Goal: Transaction & Acquisition: Download file/media

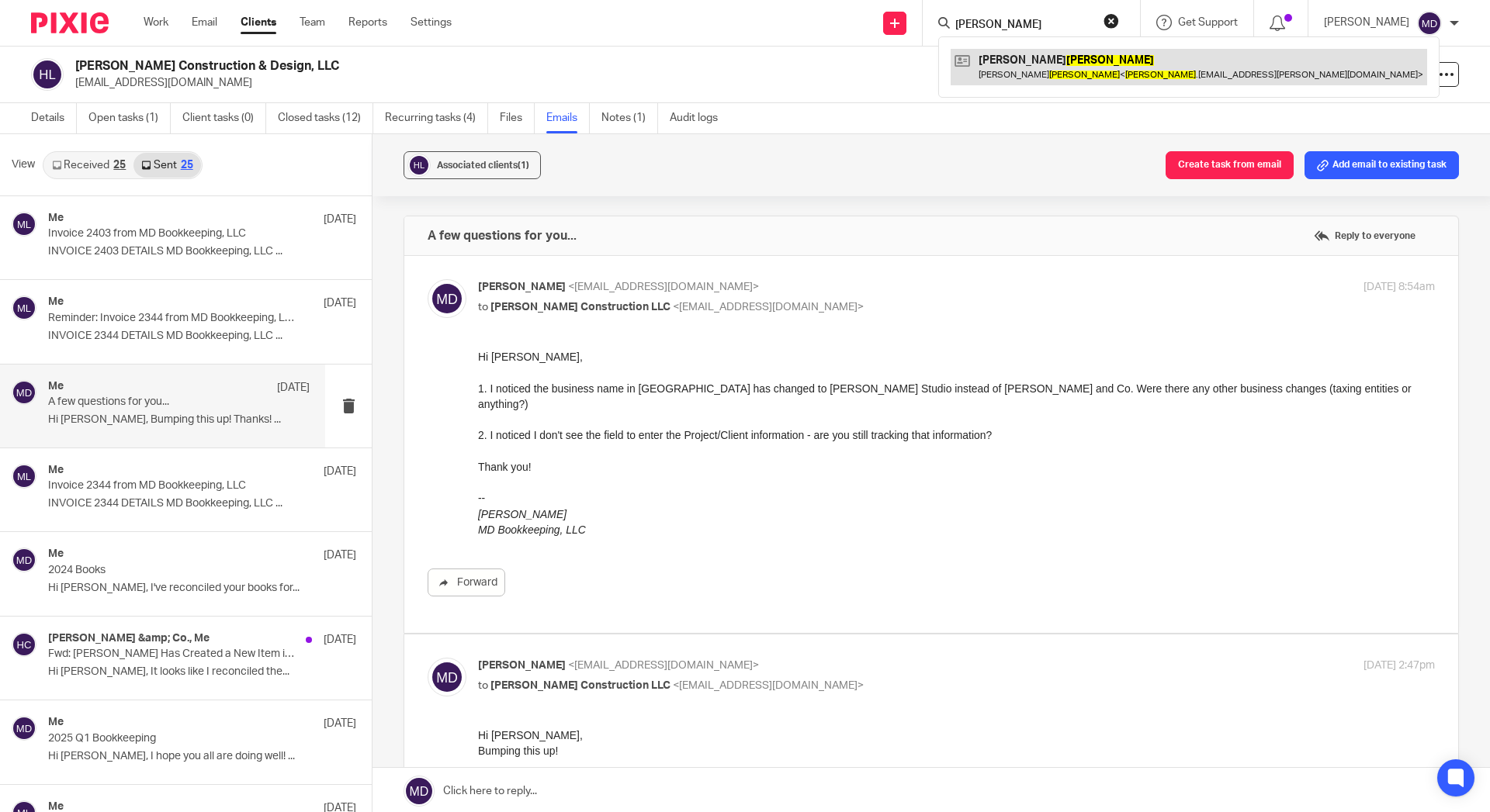
type input "[PERSON_NAME]"
click at [1073, 70] on link at bounding box center [1188, 66] width 476 height 35
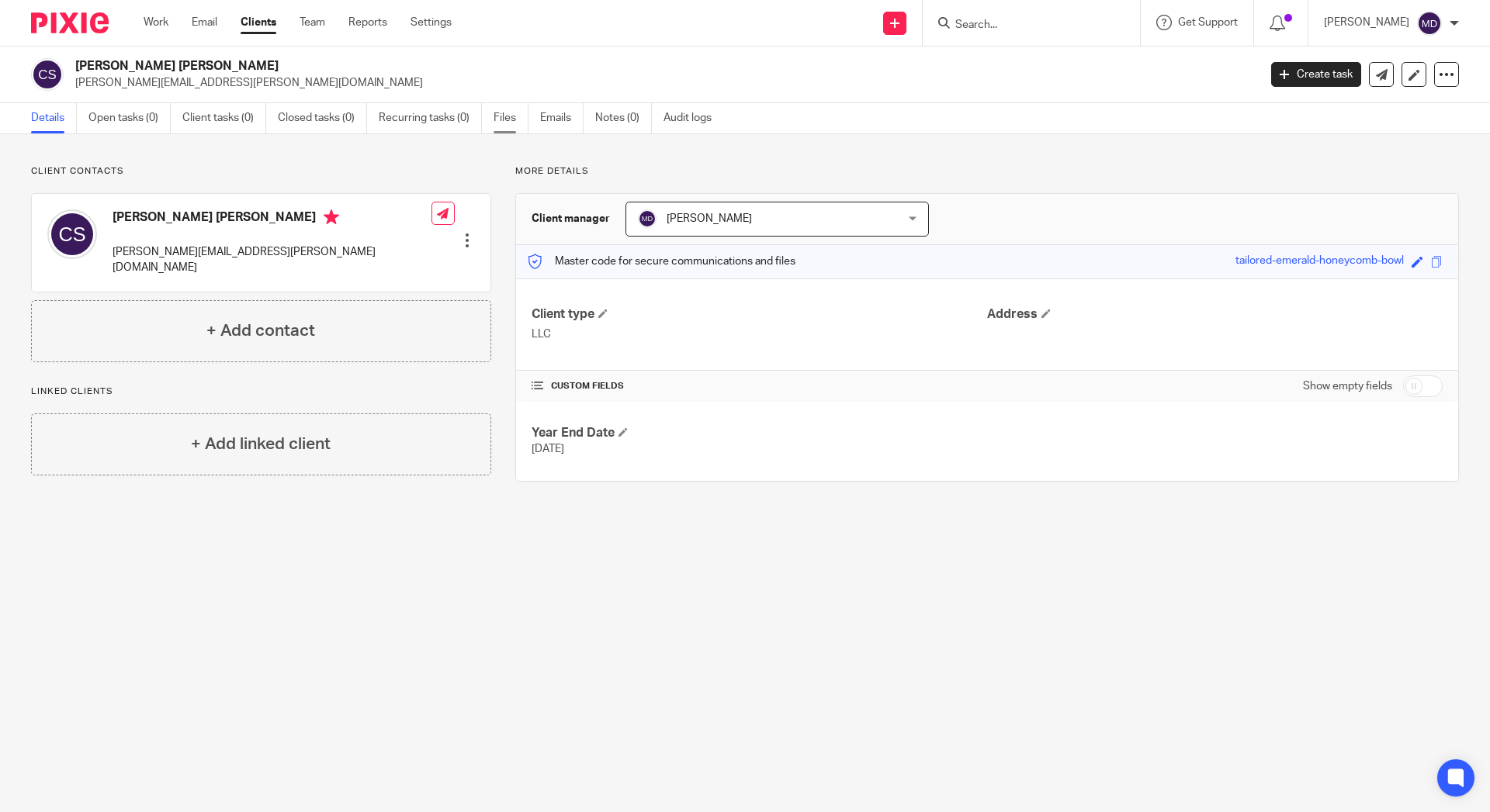
click at [497, 118] on link "Files" at bounding box center [510, 118] width 35 height 31
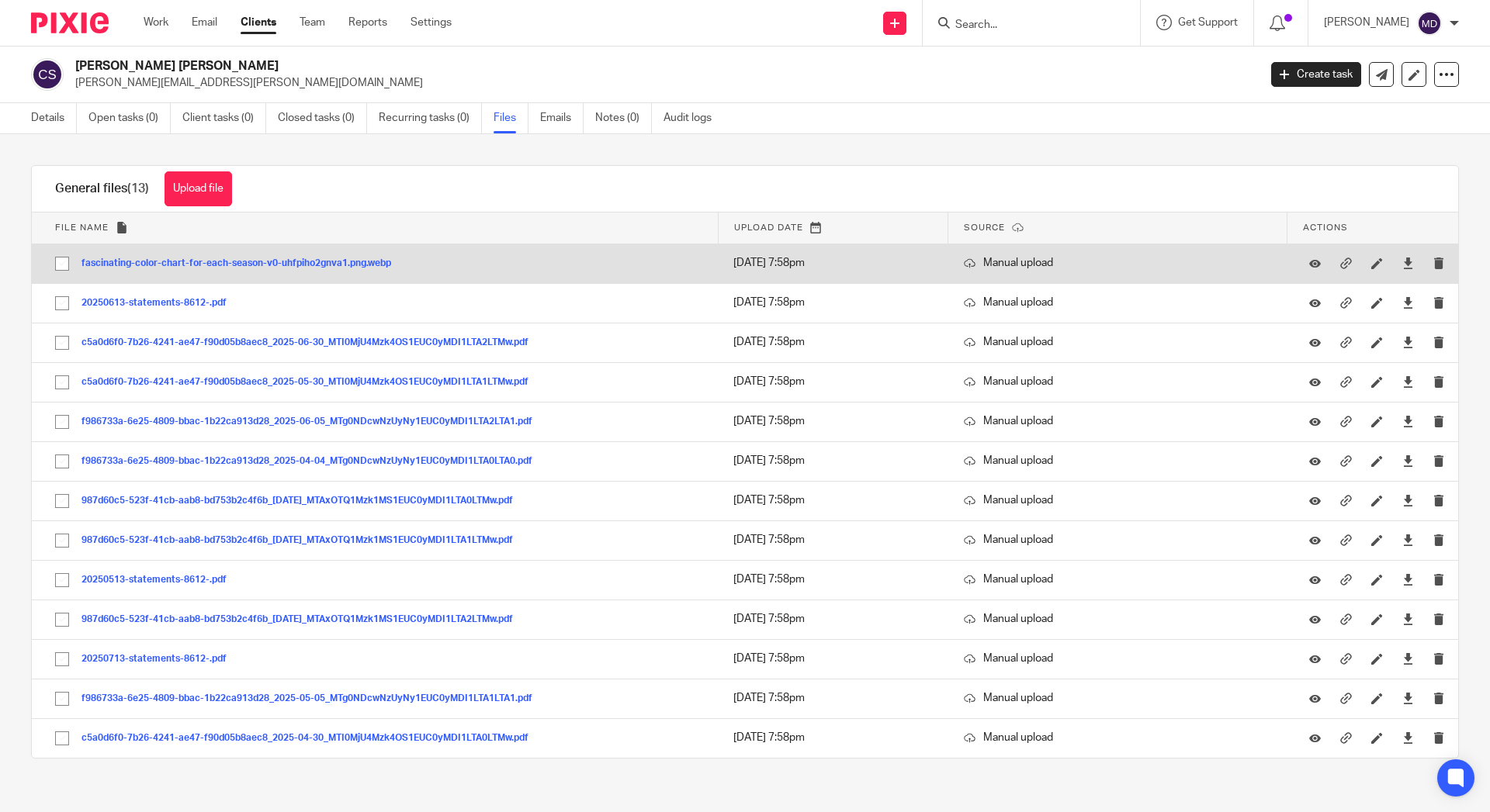
click at [345, 259] on button "fascinating-color-chart-for-each-season-v0-uhfpiho2gnva1.png.webp" at bounding box center [242, 263] width 321 height 11
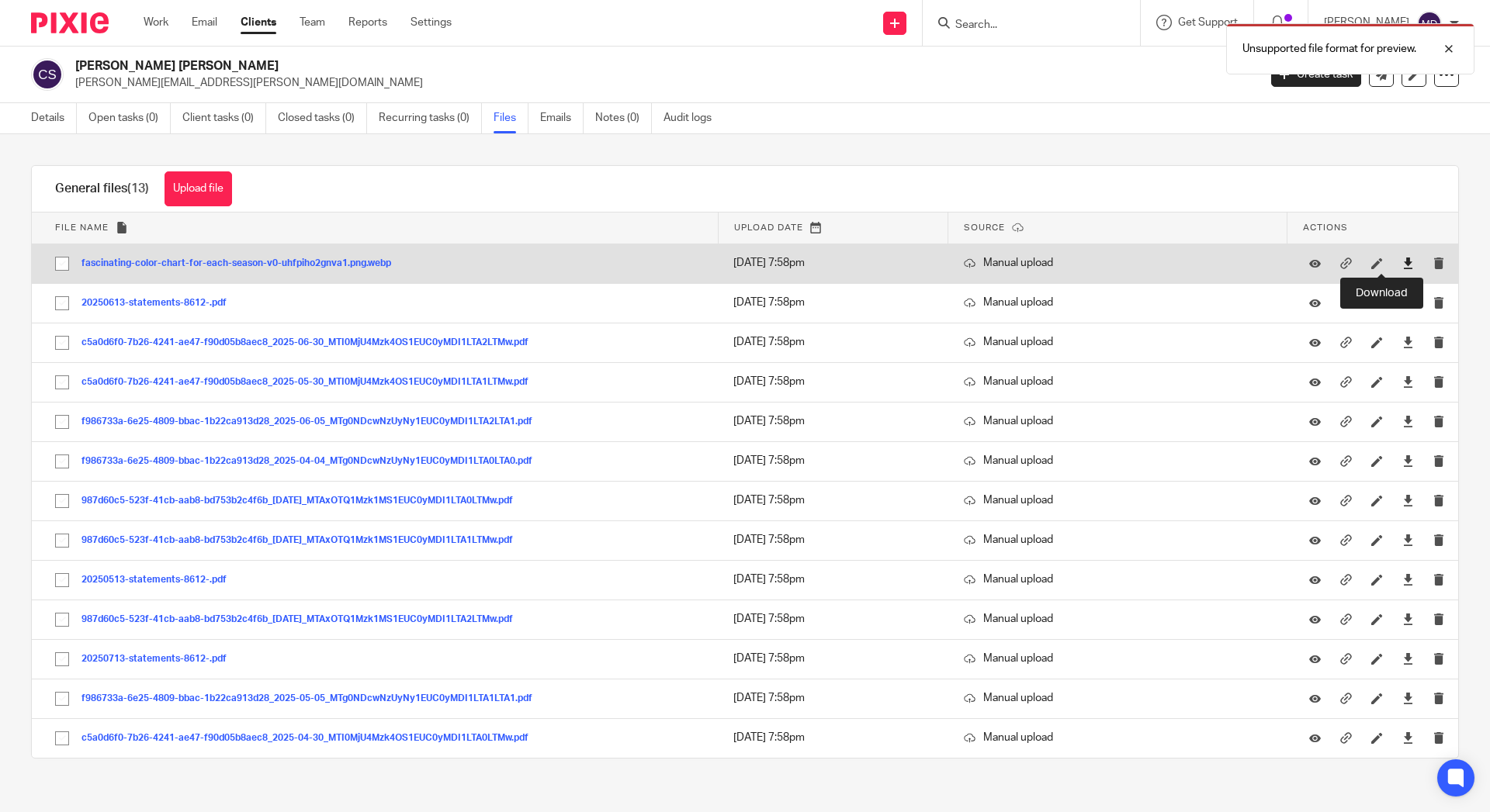
click at [1402, 259] on icon at bounding box center [1408, 263] width 11 height 11
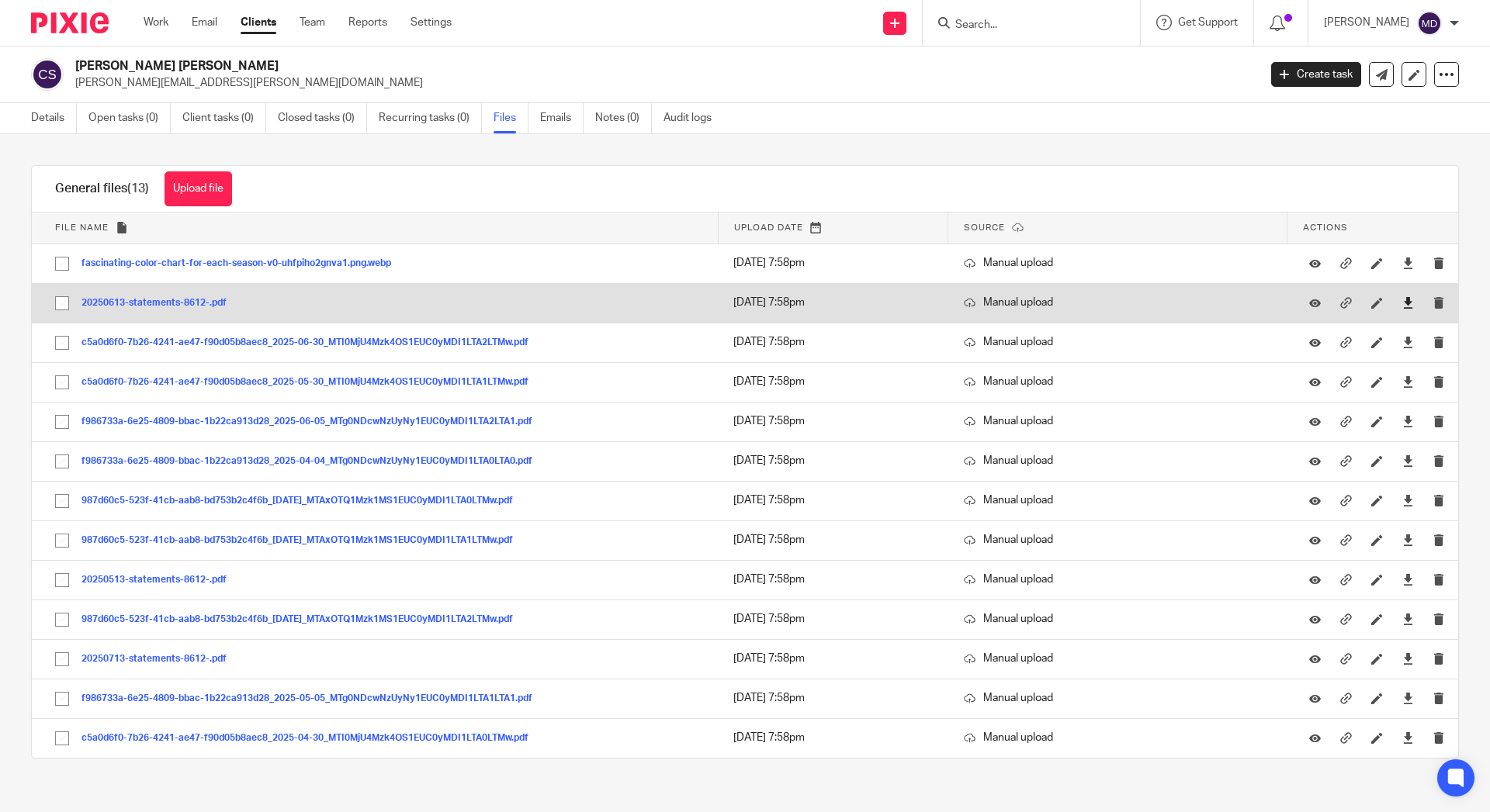
click at [1402, 310] on link at bounding box center [1408, 302] width 11 height 15
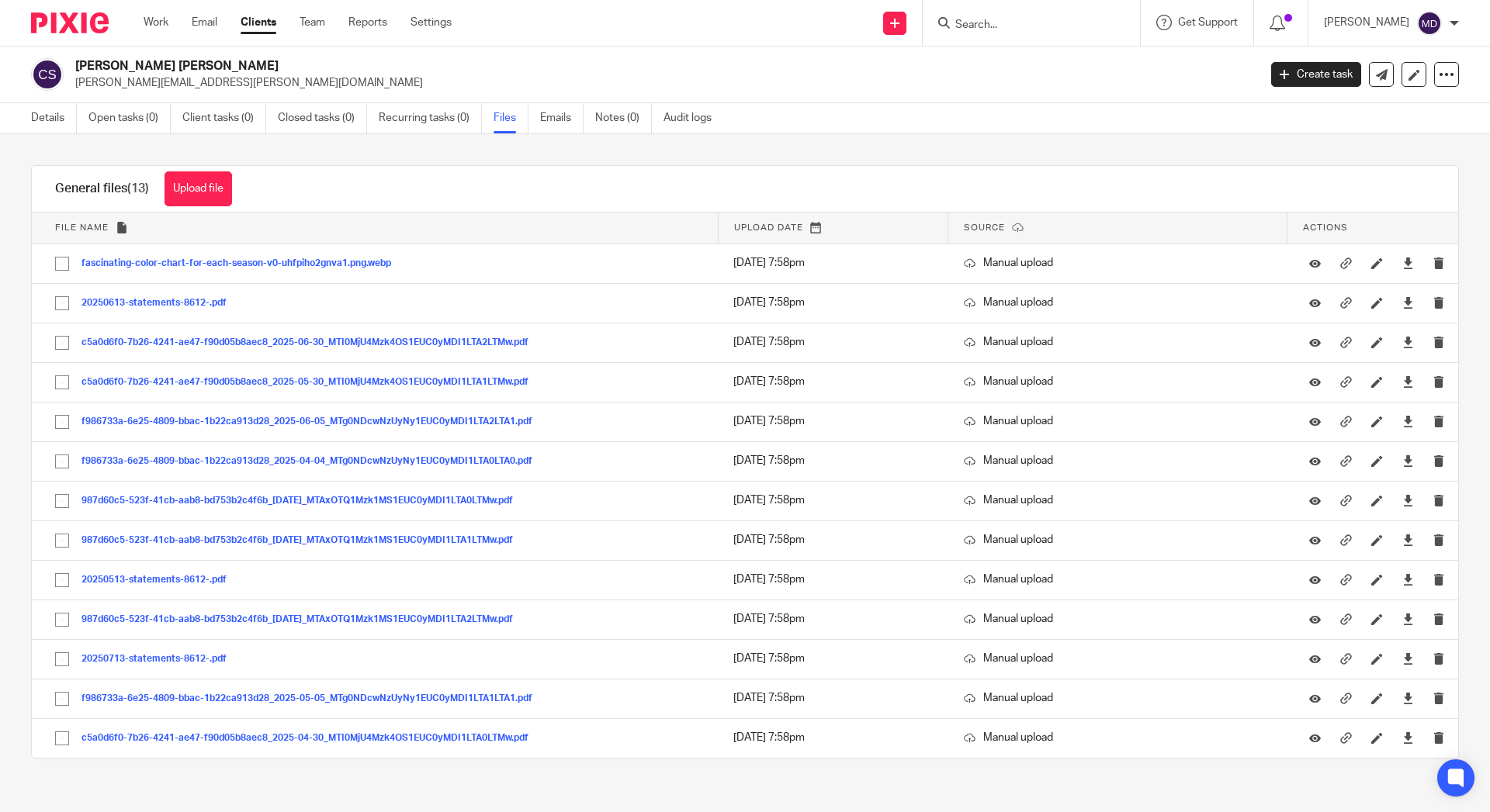
click at [686, 31] on div "Send new email Create task Add client Get Support Contact Support Help Document…" at bounding box center [983, 23] width 1015 height 46
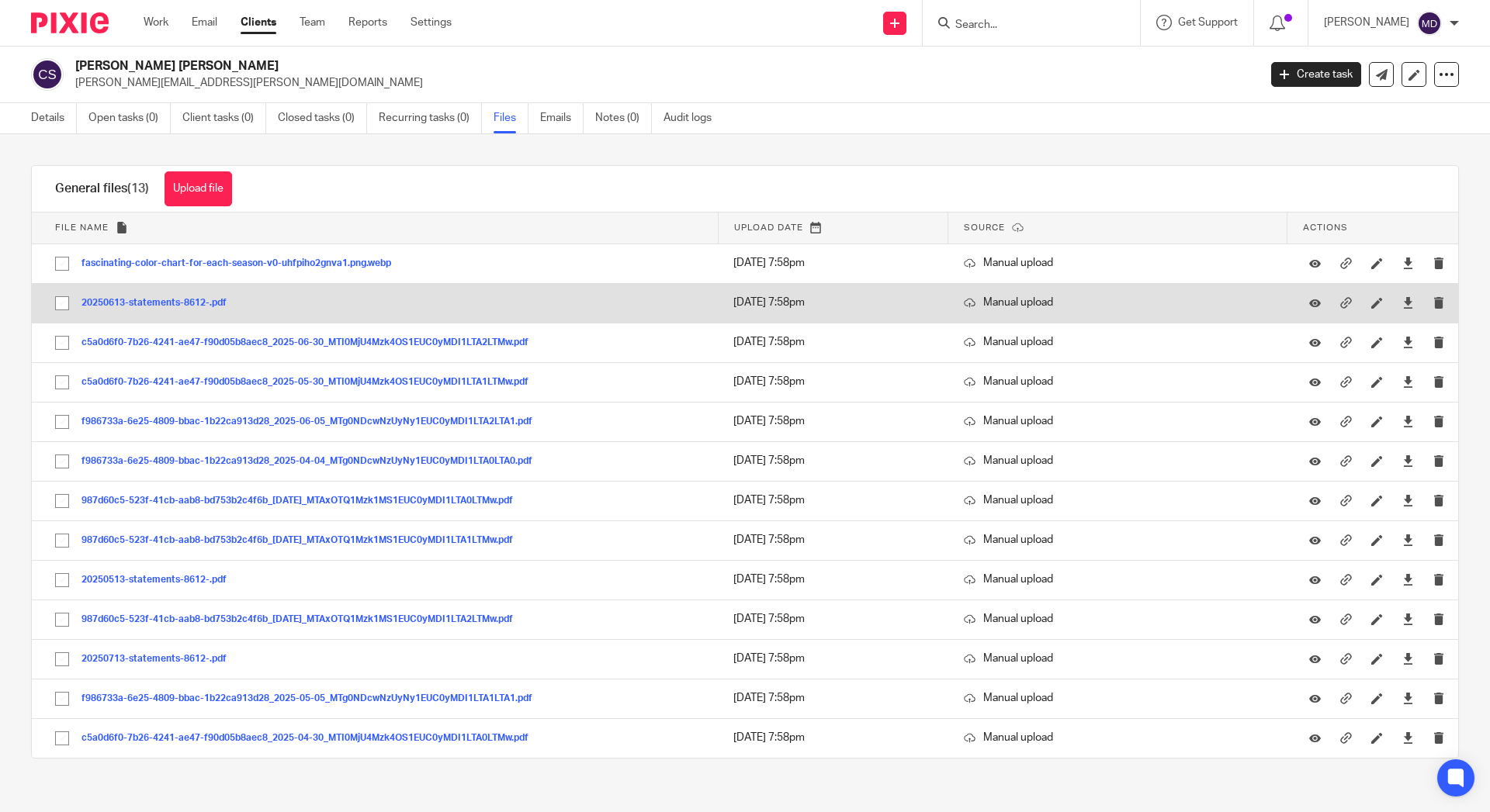
click at [173, 307] on button "20250613-statements-8612-.pdf" at bounding box center [160, 303] width 157 height 11
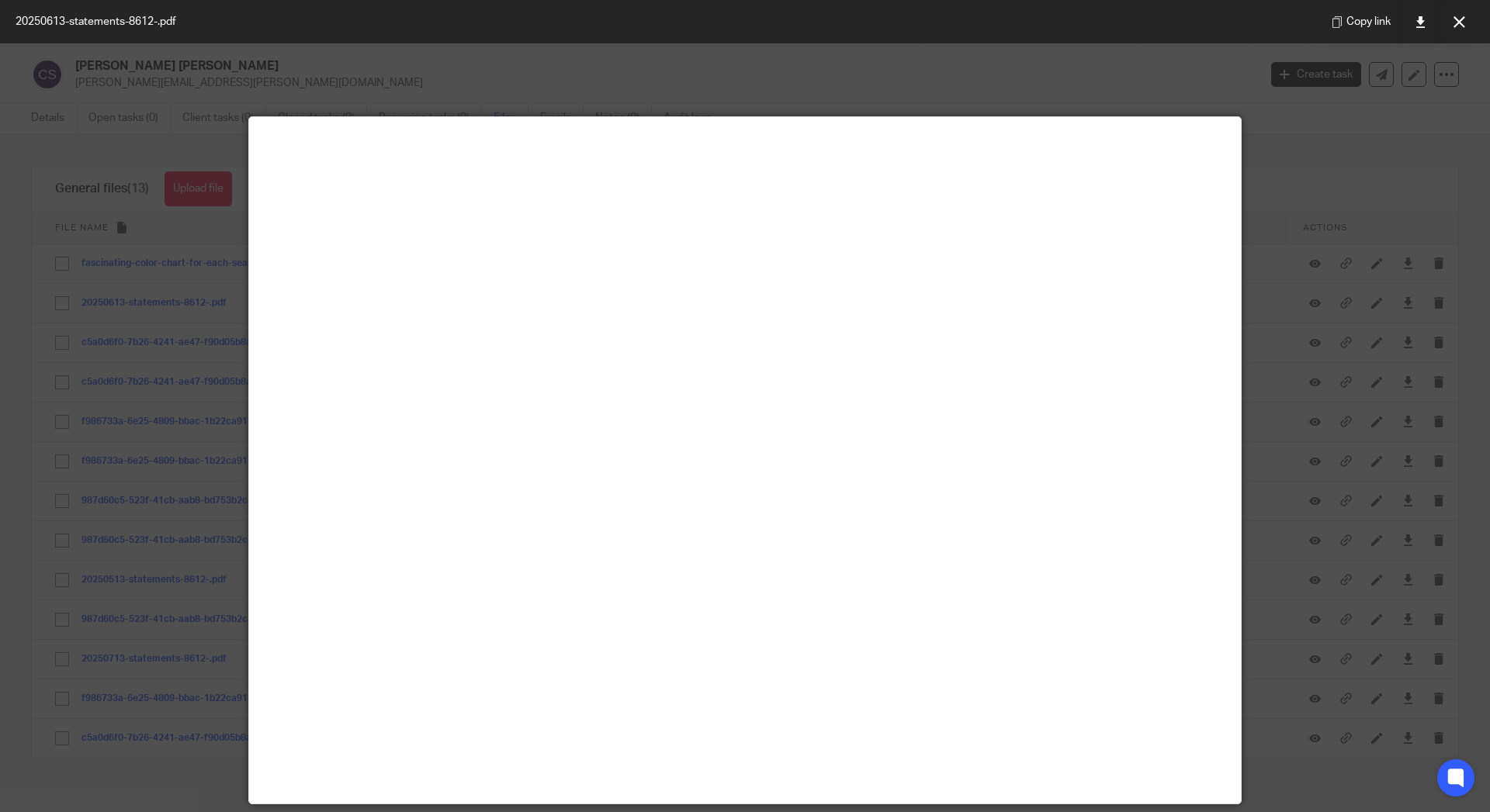
click at [1449, 114] on div at bounding box center [745, 406] width 1490 height 812
click at [1454, 10] on button at bounding box center [1458, 21] width 31 height 31
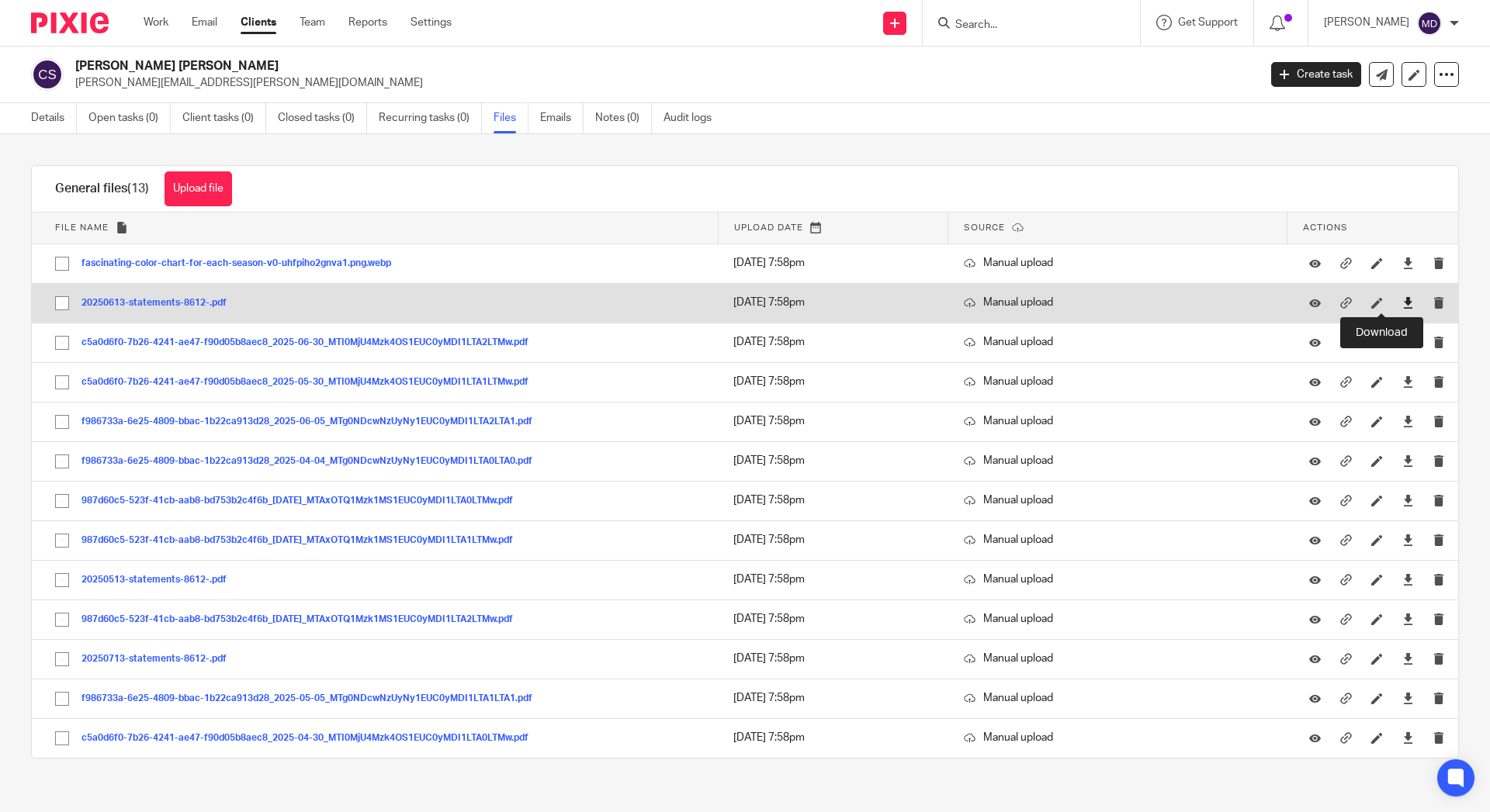
click at [1402, 303] on icon at bounding box center [1408, 303] width 11 height 11
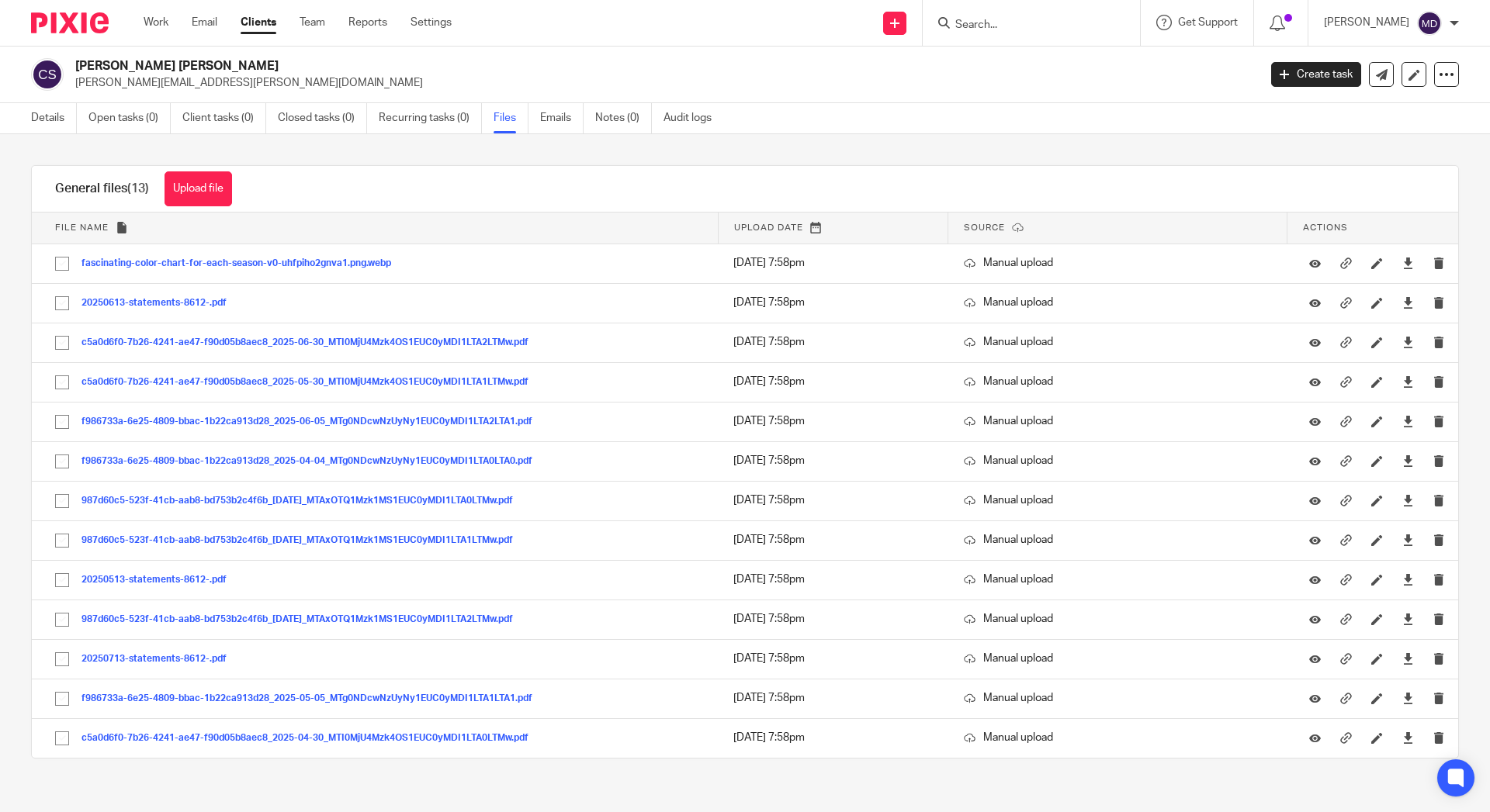
click at [1069, 45] on div at bounding box center [1030, 23] width 217 height 46
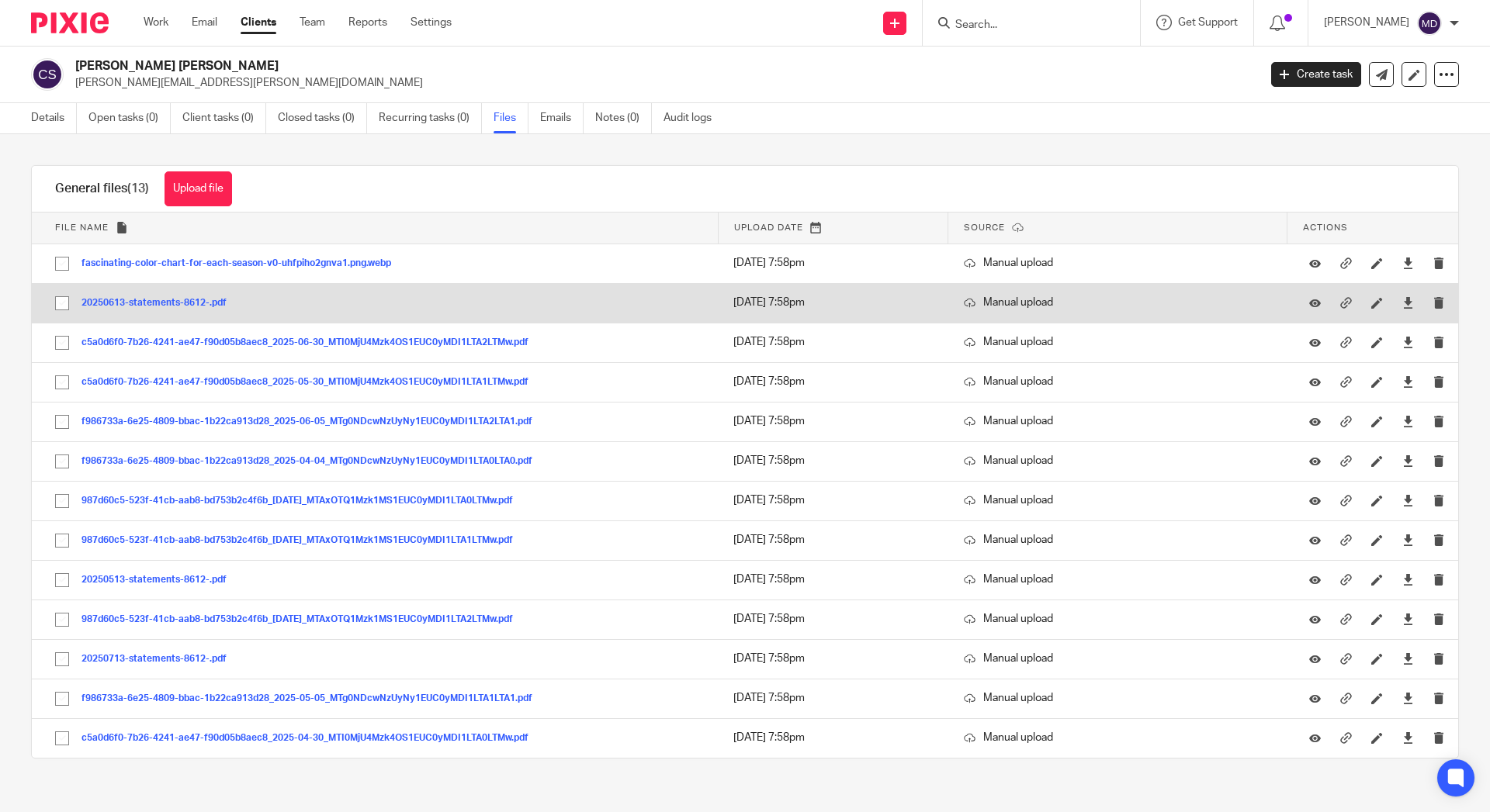
click at [62, 304] on input "checkbox" at bounding box center [62, 303] width 30 height 30
checkbox input "true"
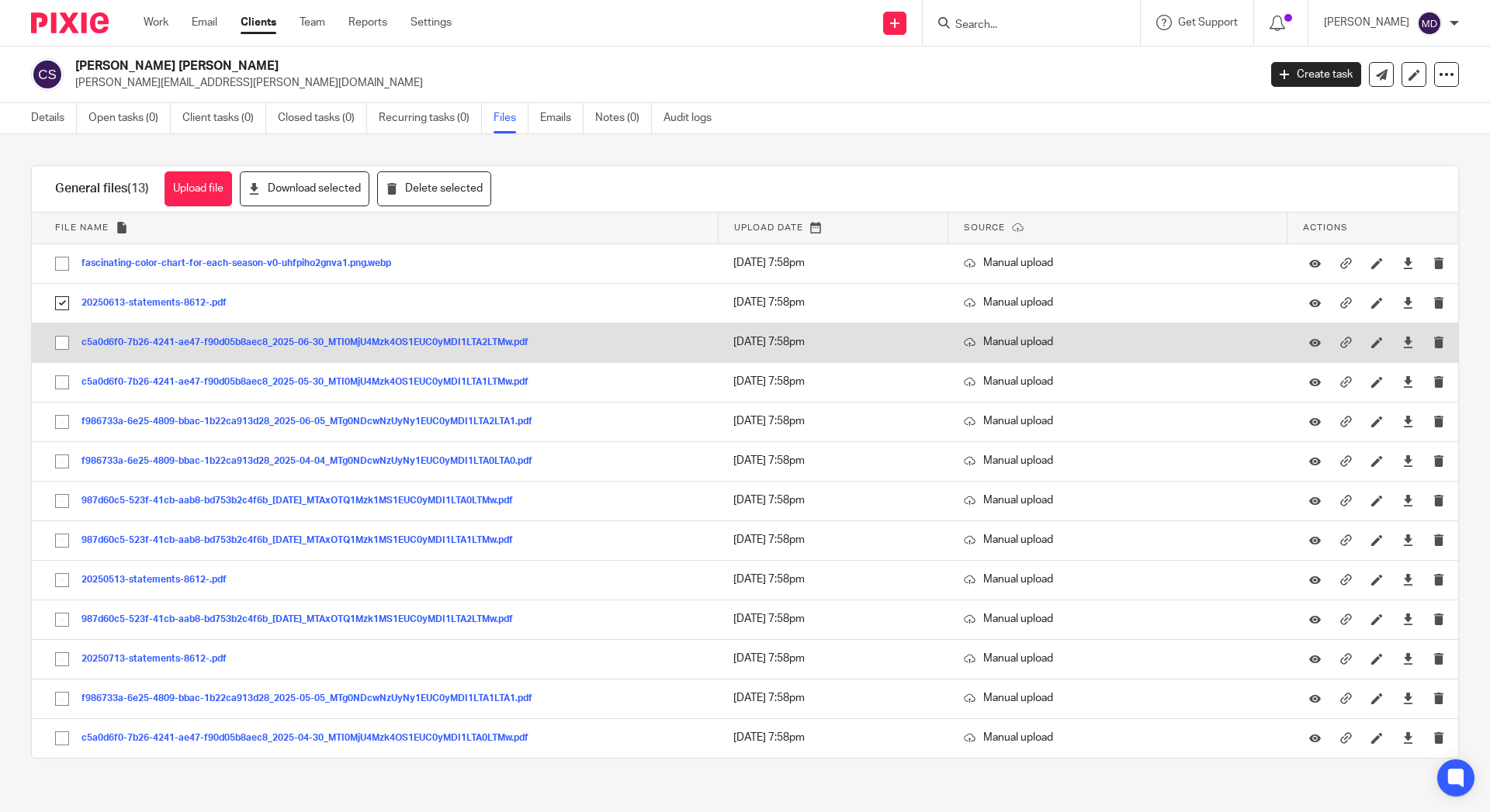
click at [63, 341] on input "checkbox" at bounding box center [62, 342] width 30 height 30
checkbox input "true"
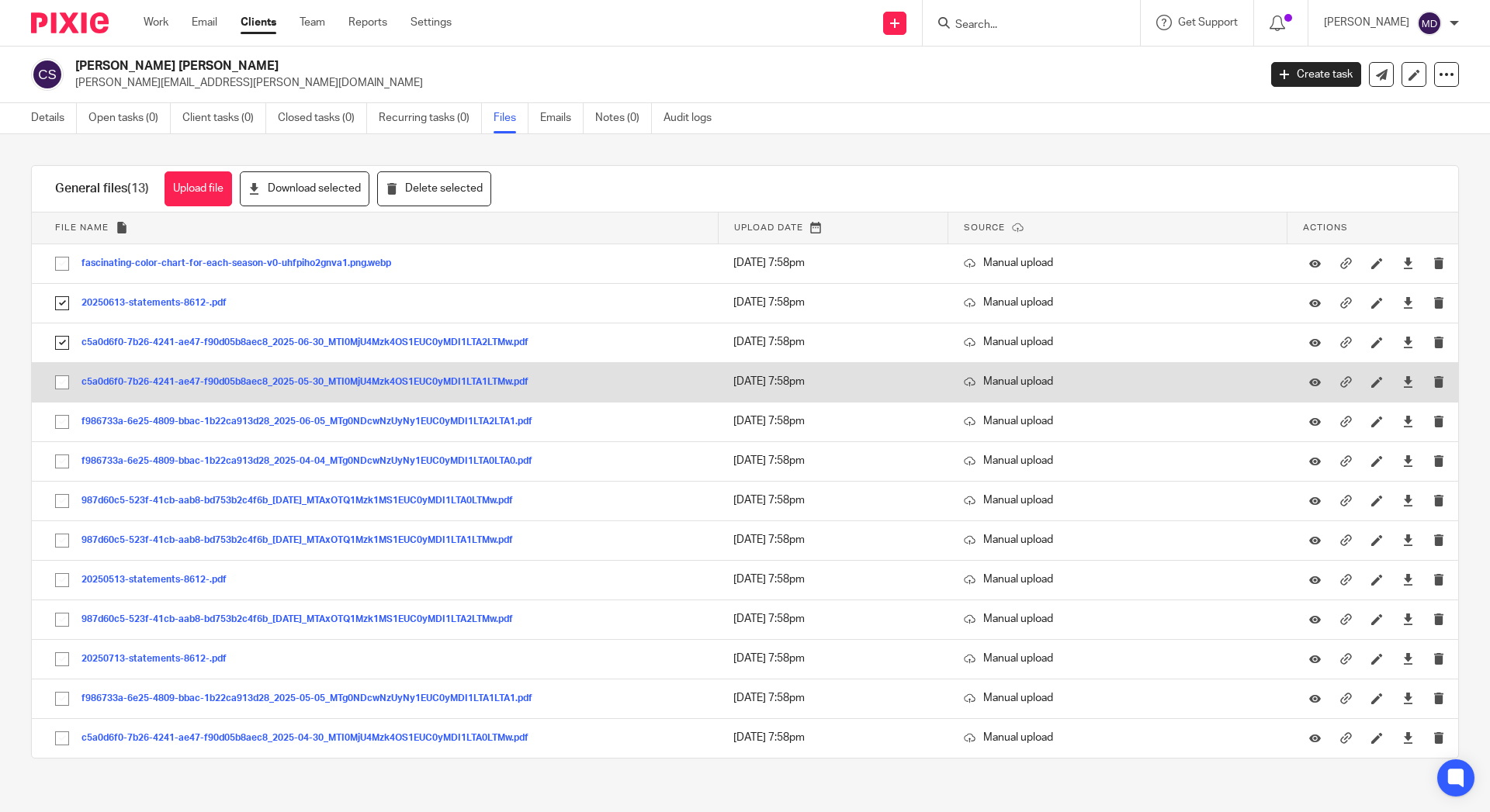
click at [59, 384] on input "checkbox" at bounding box center [62, 382] width 30 height 30
checkbox input "true"
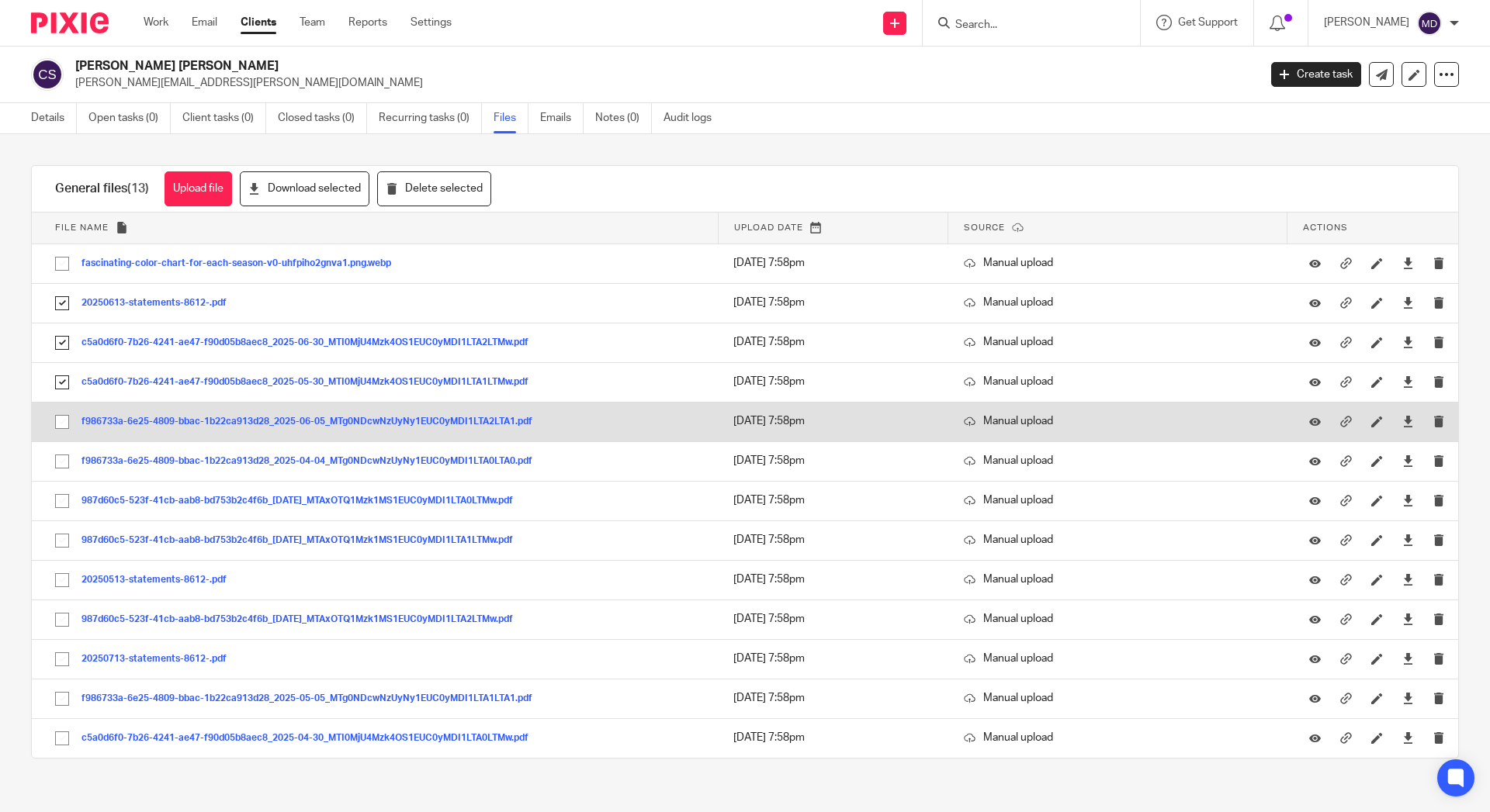
click at [61, 421] on input "checkbox" at bounding box center [62, 421] width 30 height 30
checkbox input "true"
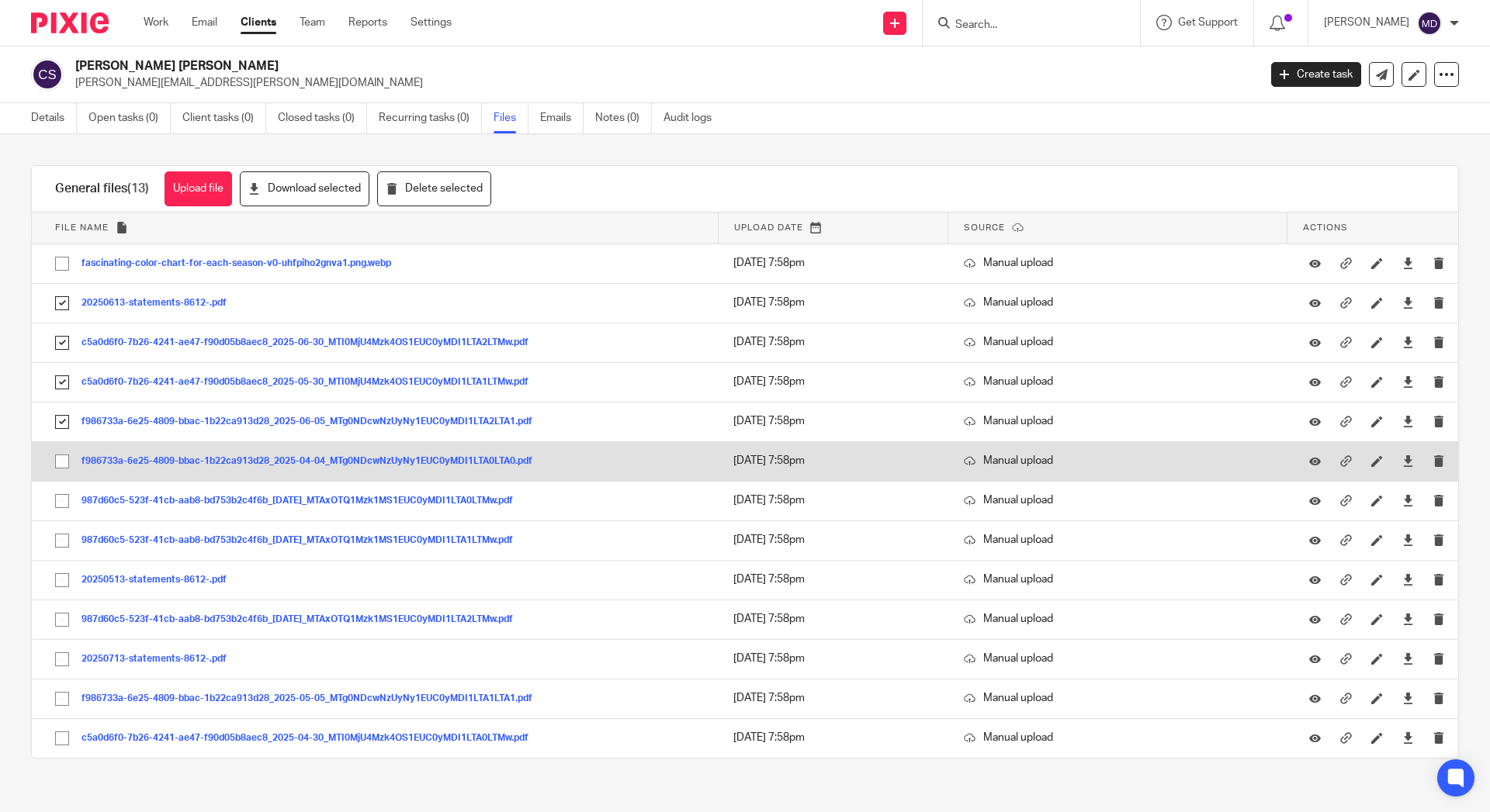
click at [61, 454] on input "checkbox" at bounding box center [62, 461] width 30 height 30
checkbox input "true"
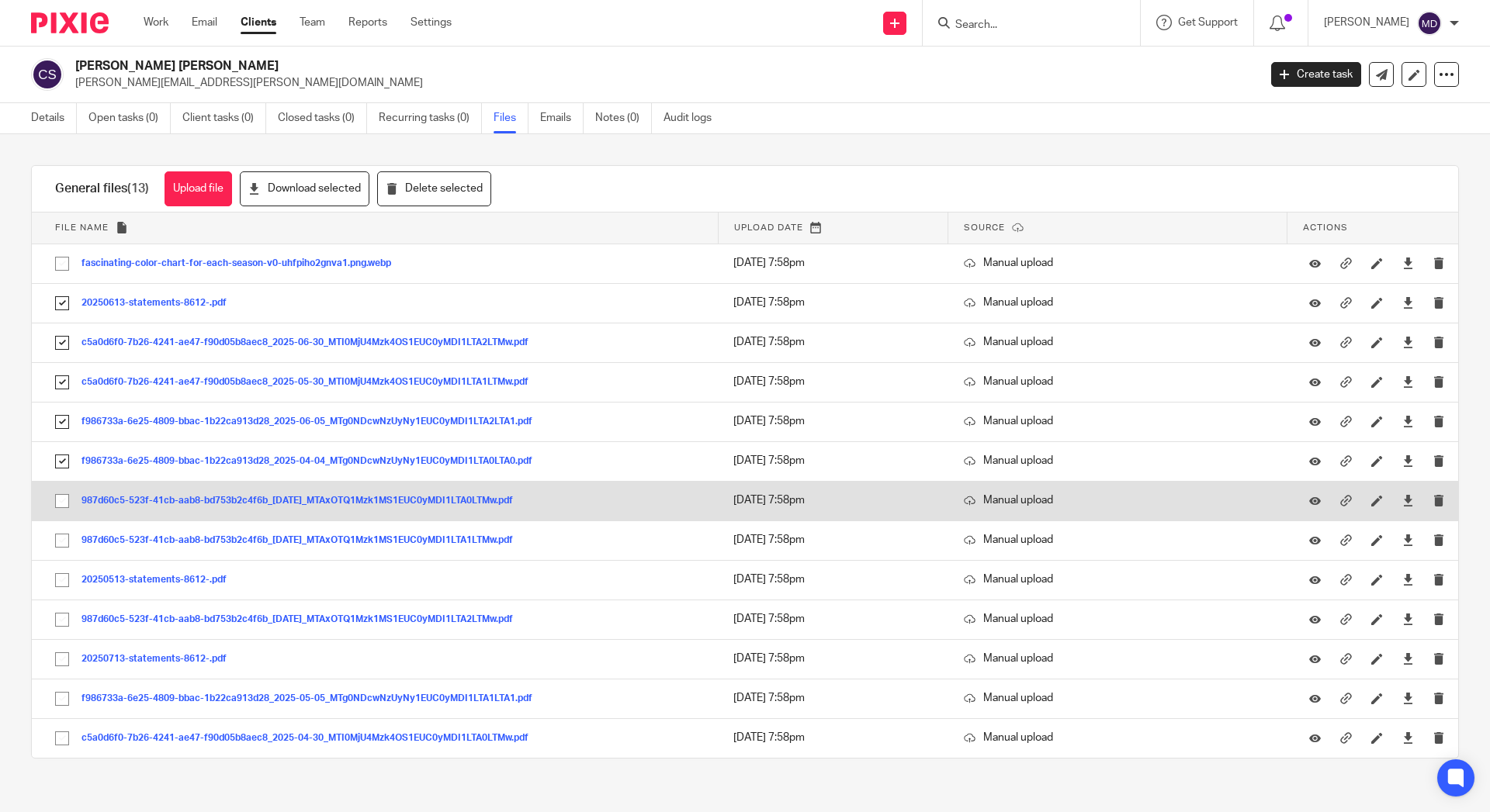
click at [60, 499] on input "checkbox" at bounding box center [62, 501] width 30 height 30
checkbox input "true"
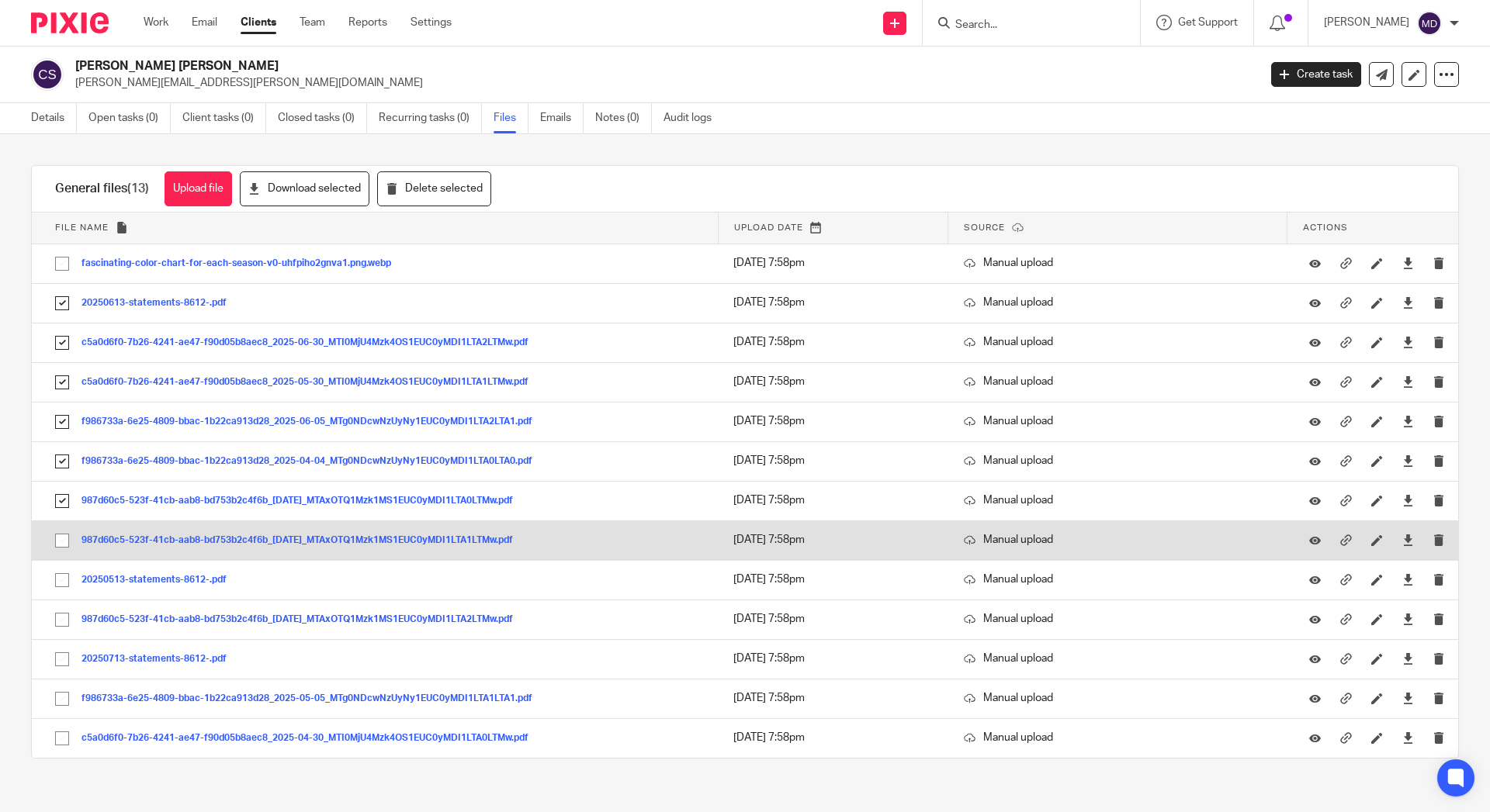
click at [63, 541] on input "checkbox" at bounding box center [62, 540] width 30 height 30
checkbox input "true"
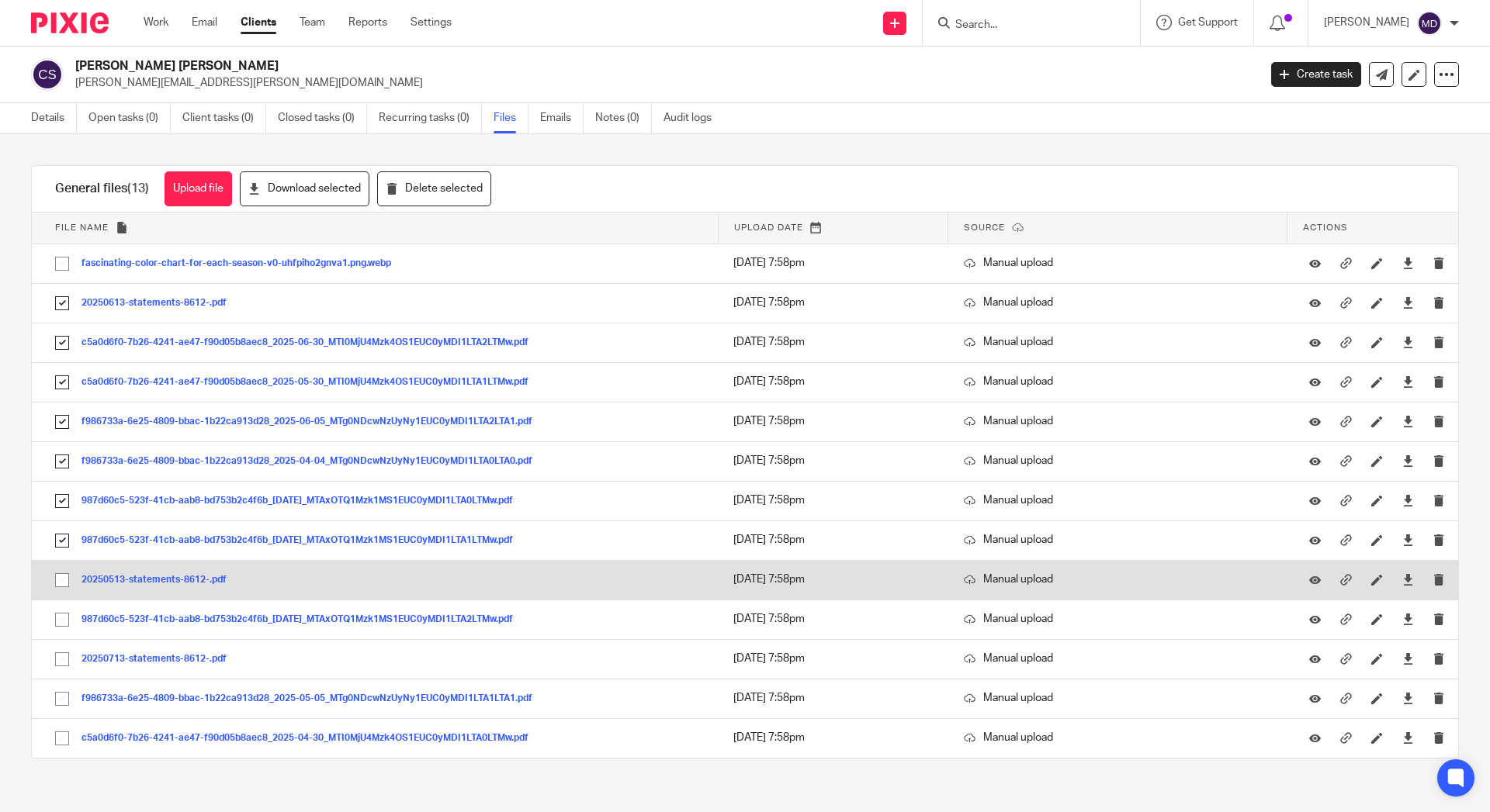
click at [63, 573] on input "checkbox" at bounding box center [62, 580] width 30 height 30
checkbox input "true"
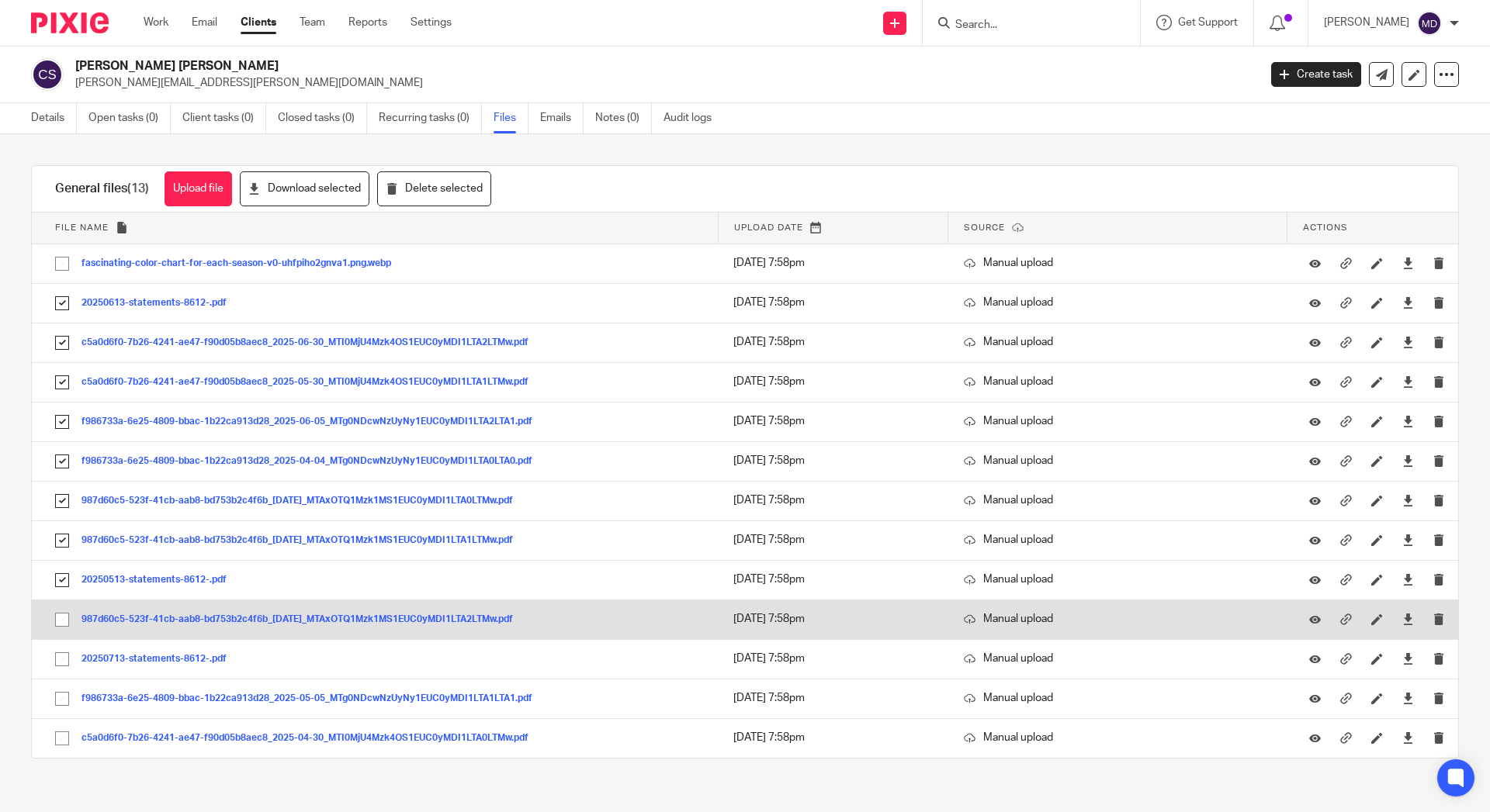
click at [63, 620] on input "checkbox" at bounding box center [62, 619] width 30 height 30
checkbox input "true"
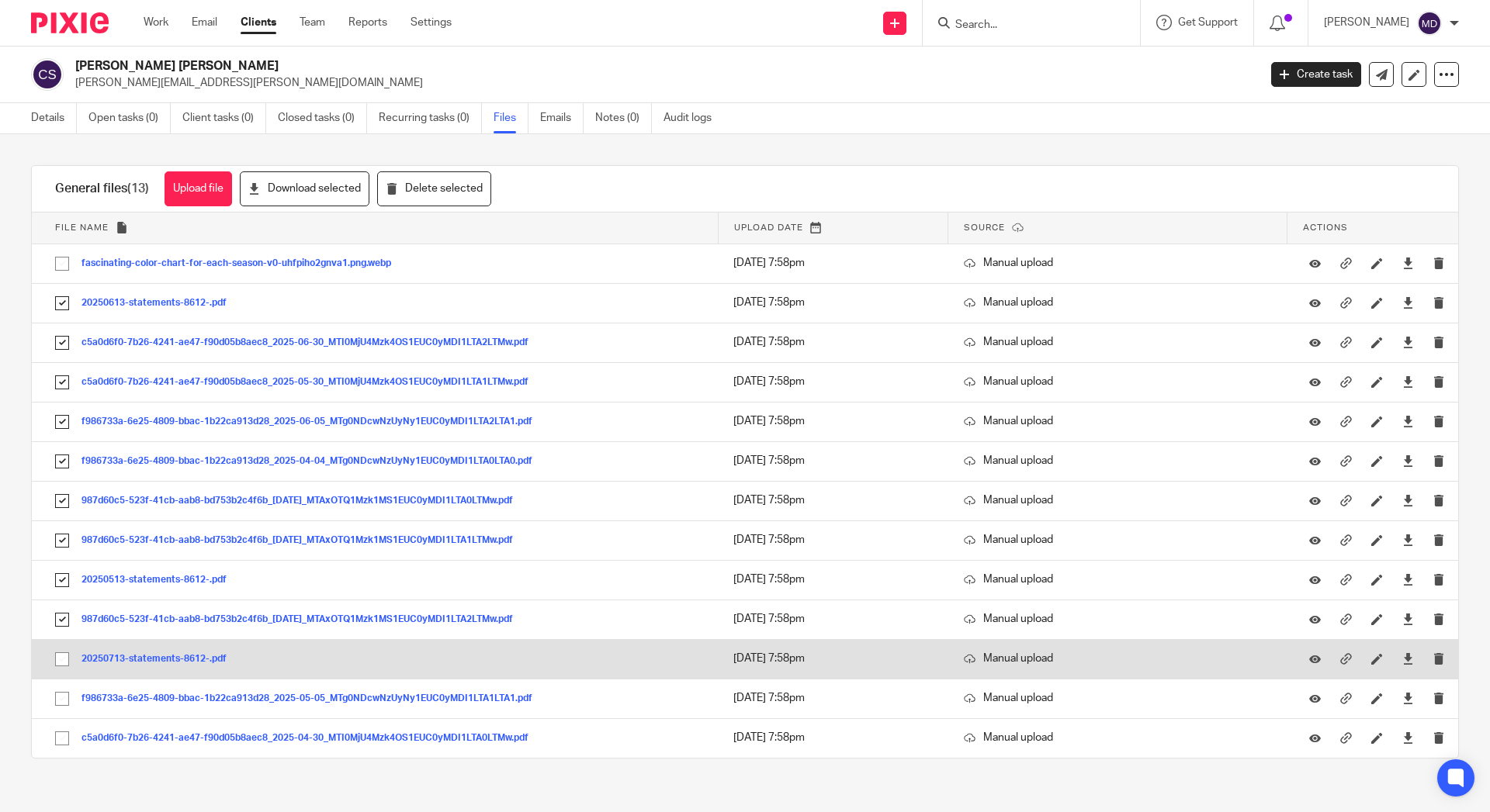
click at [58, 664] on input "checkbox" at bounding box center [62, 659] width 30 height 30
checkbox input "true"
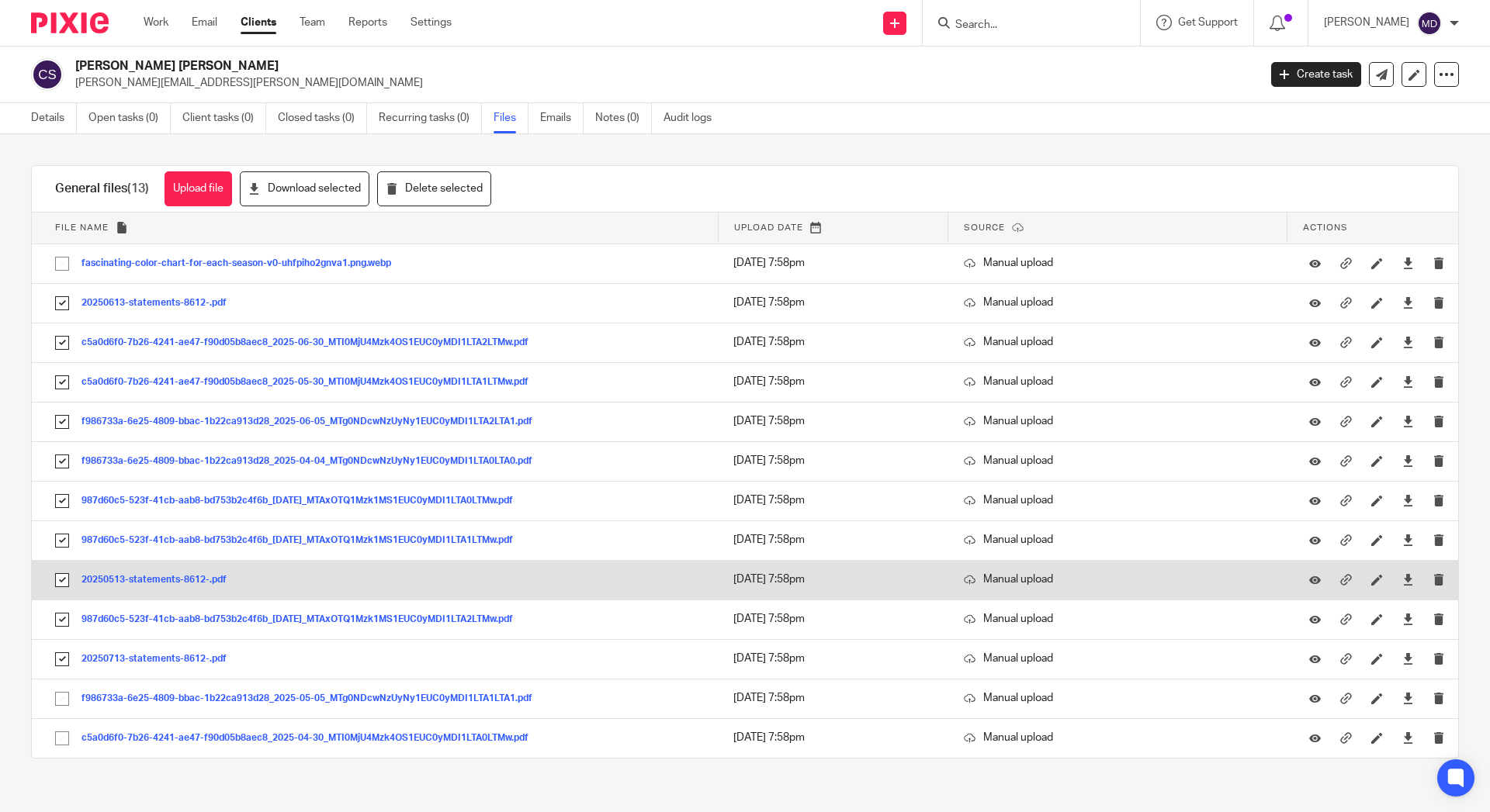
scroll to position [16, 0]
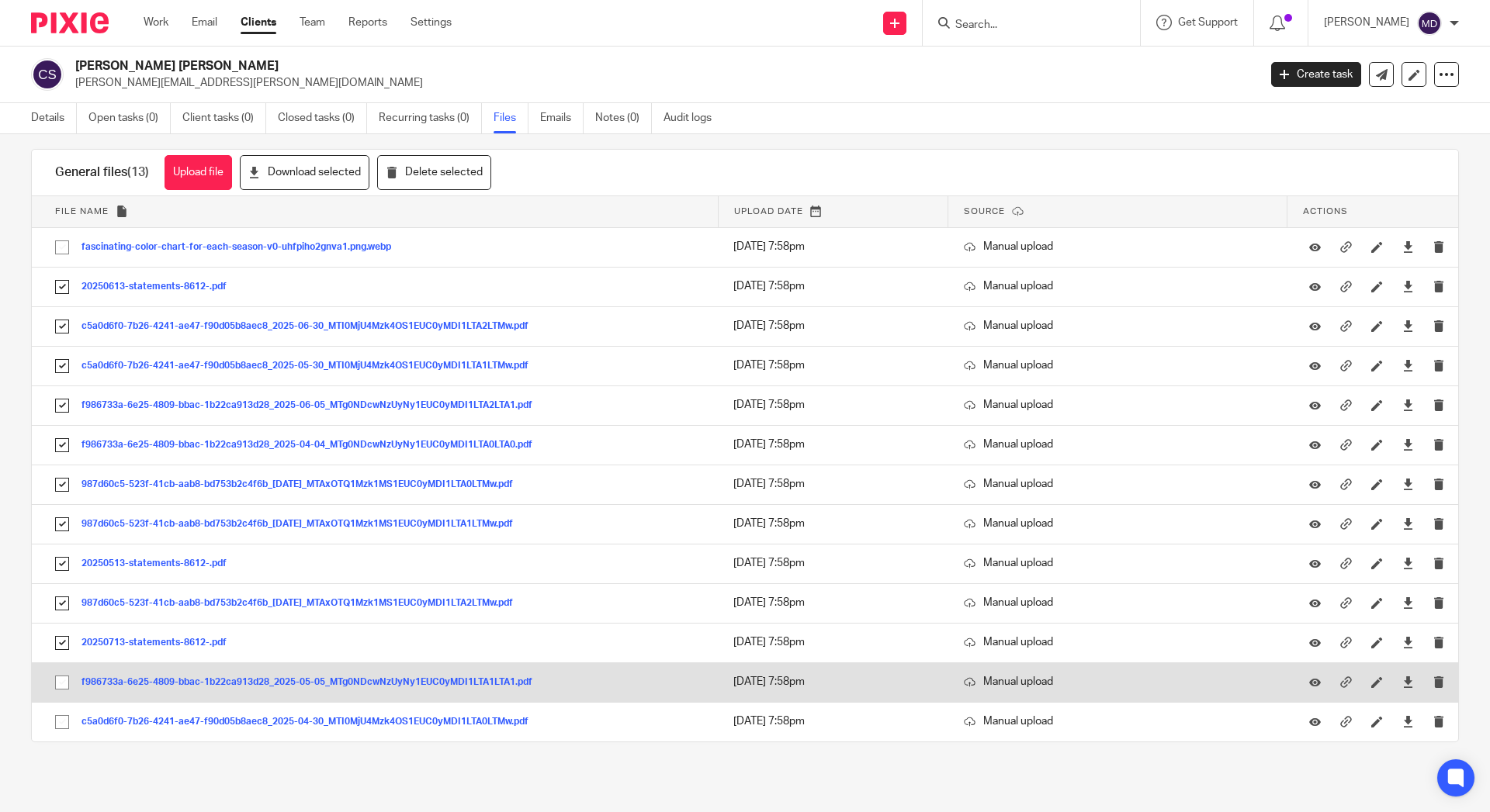
click at [60, 686] on input "checkbox" at bounding box center [62, 682] width 30 height 30
checkbox input "true"
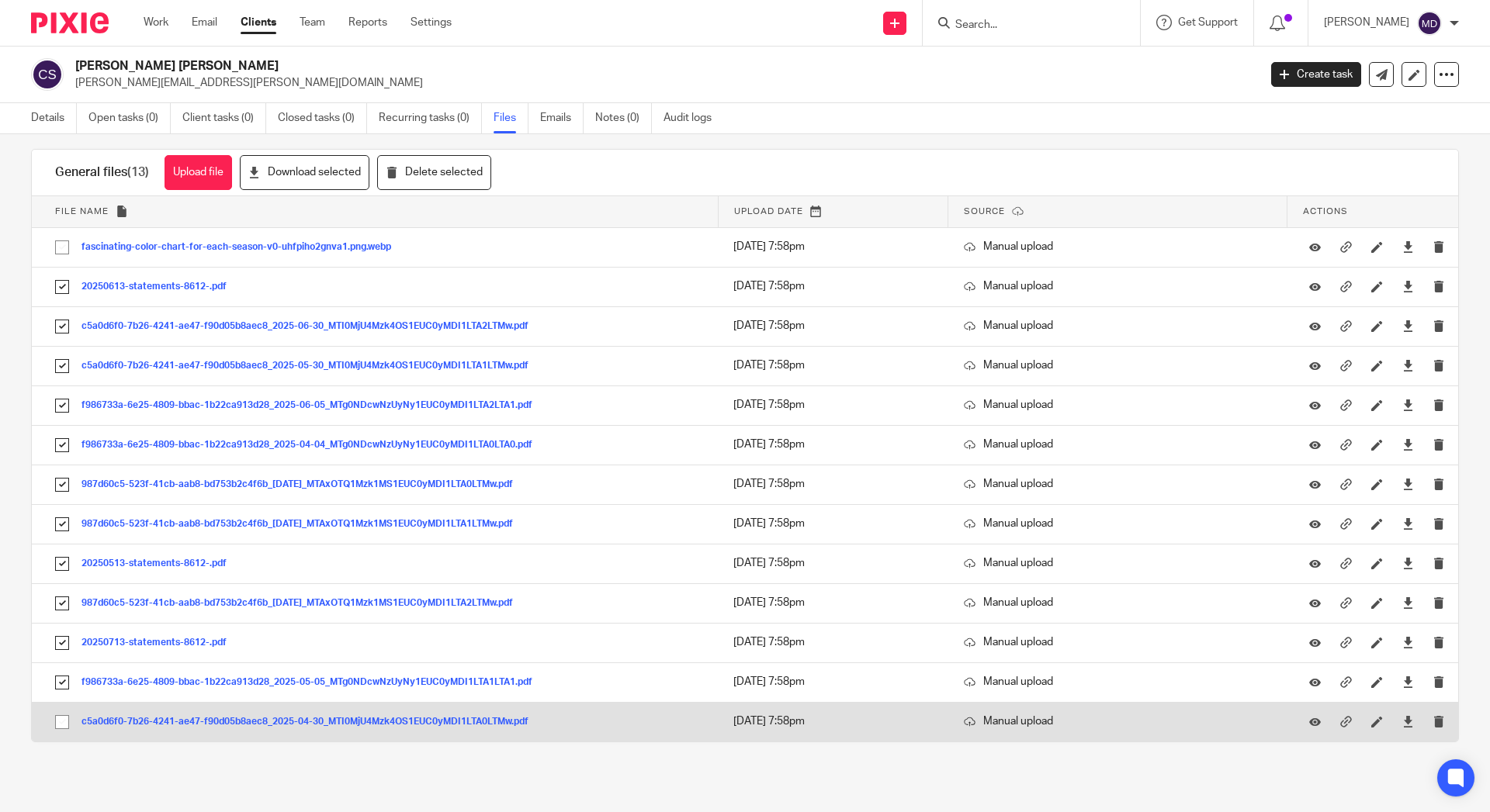
click at [55, 724] on input "checkbox" at bounding box center [62, 721] width 30 height 30
checkbox input "true"
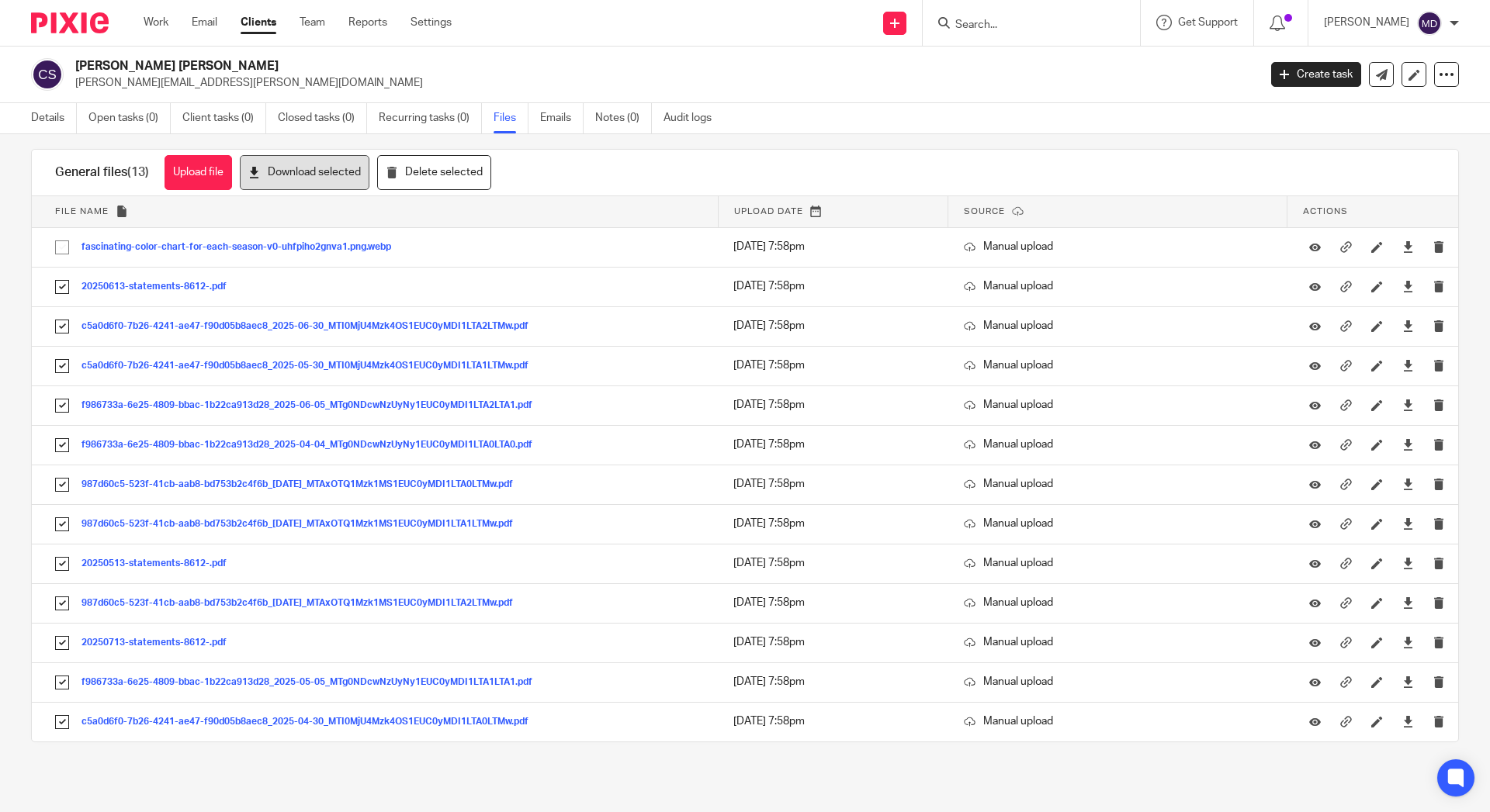
click at [330, 180] on button "Download selected" at bounding box center [305, 172] width 130 height 35
click at [1019, 2] on div at bounding box center [1030, 23] width 217 height 46
